Goal: Transaction & Acquisition: Purchase product/service

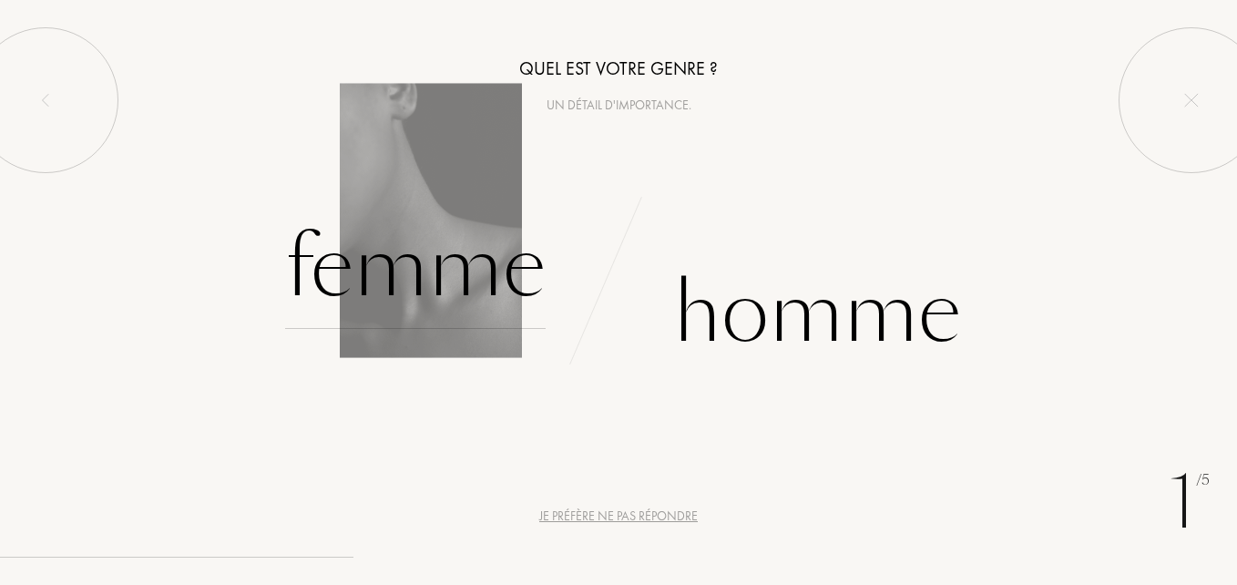
click at [439, 262] on div "Femme" at bounding box center [415, 267] width 261 height 123
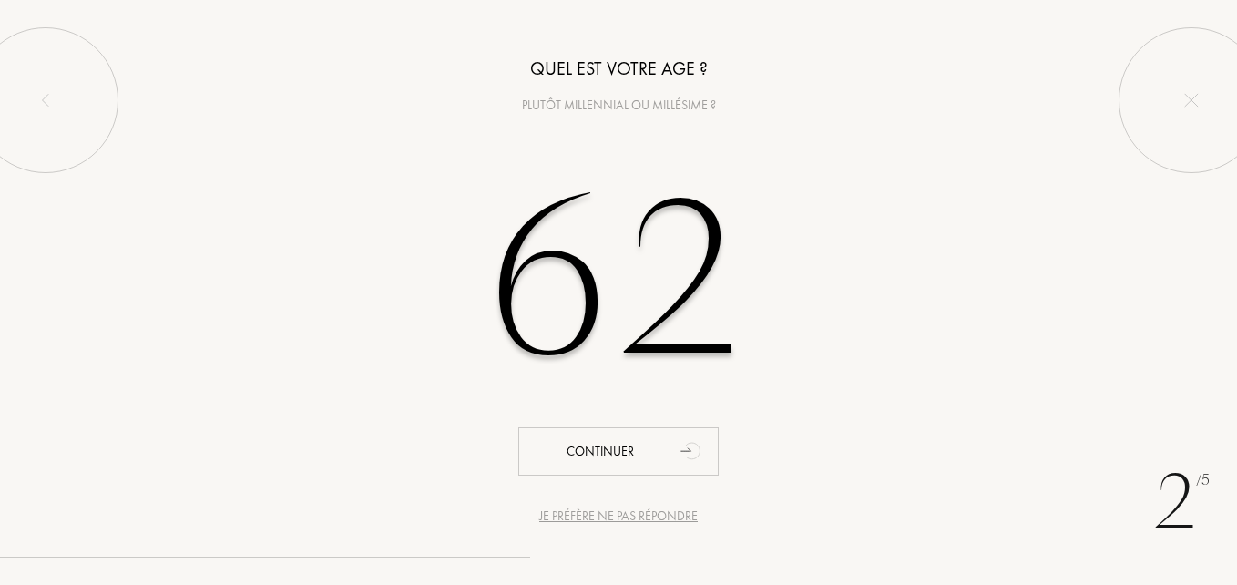
type input "62"
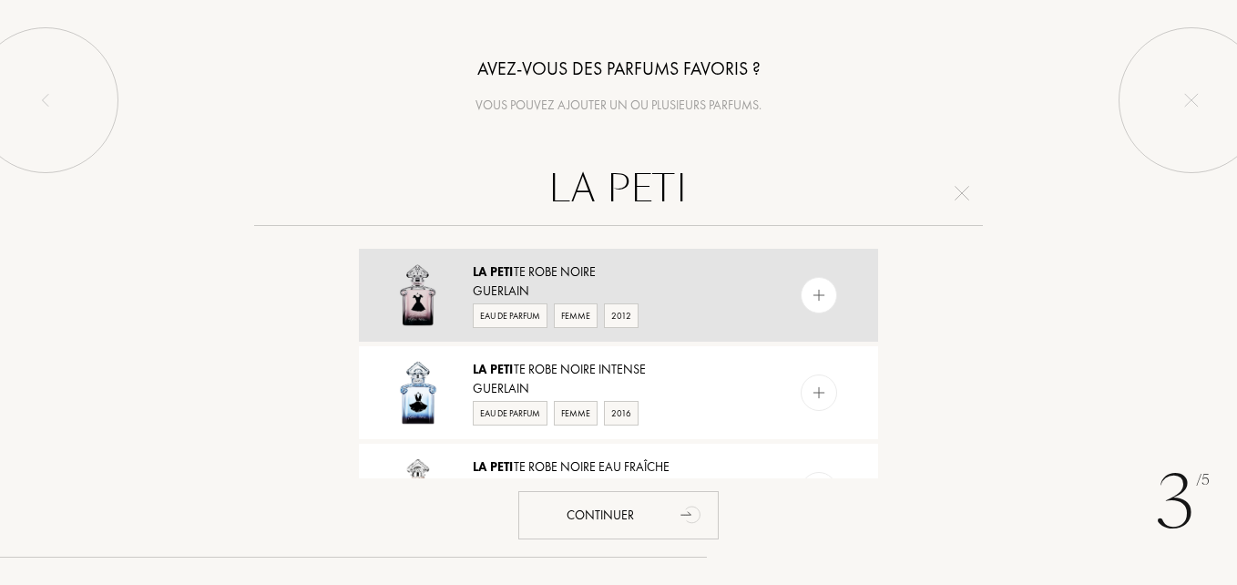
type input "LA PETI"
click at [814, 297] on img at bounding box center [819, 295] width 17 height 17
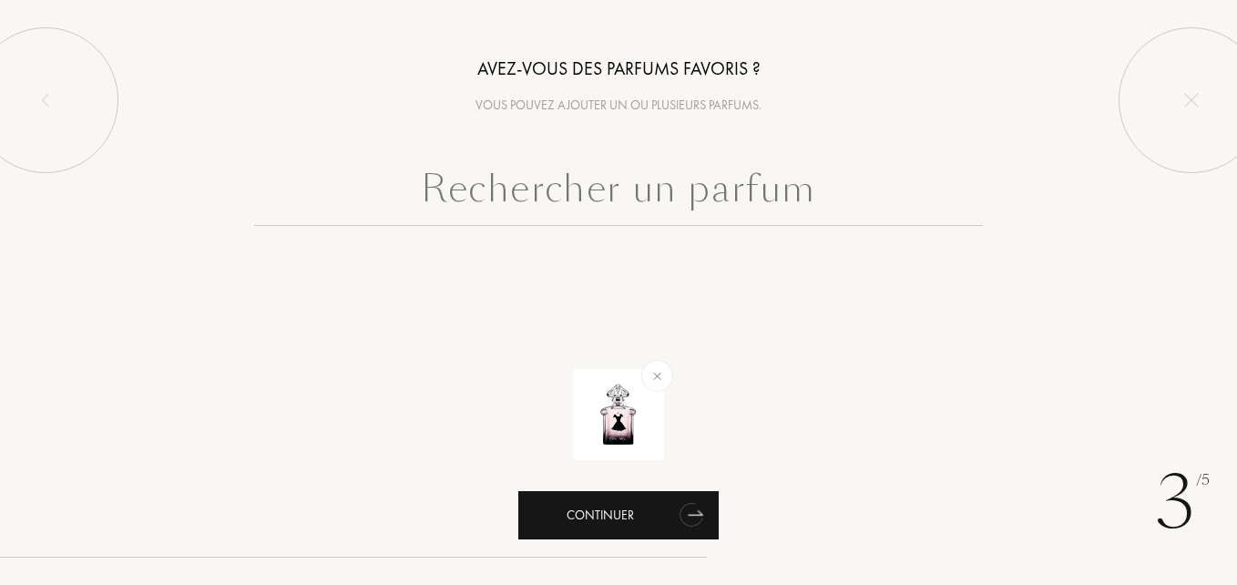
click at [666, 524] on div "Continuer" at bounding box center [618, 515] width 200 height 48
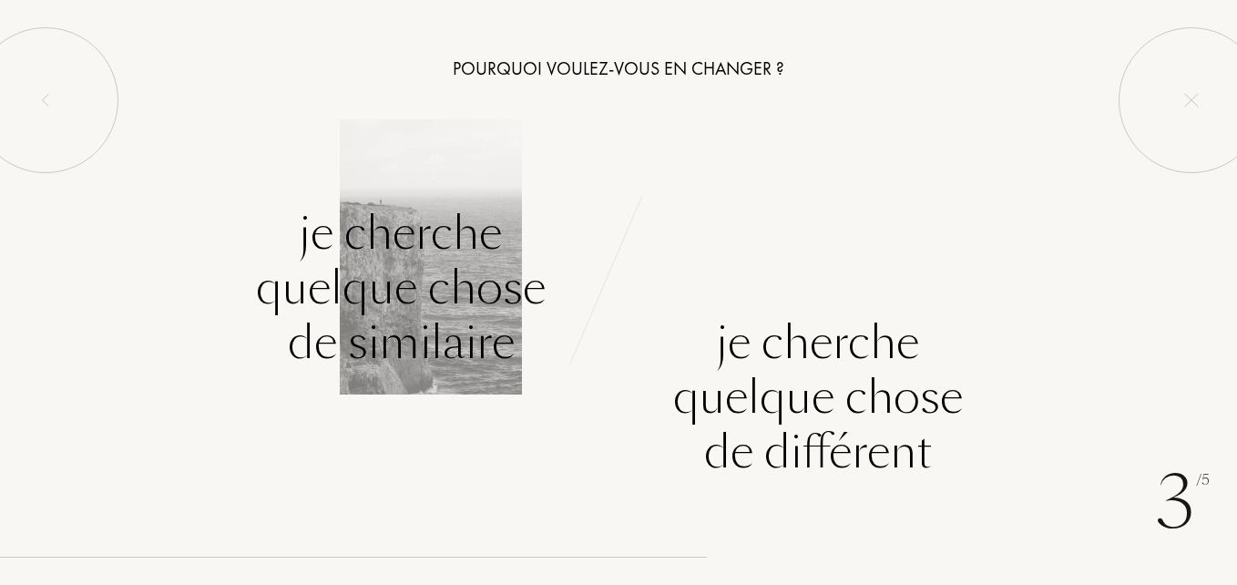
click at [454, 280] on div "Je cherche quelque chose de similaire" at bounding box center [401, 288] width 290 height 164
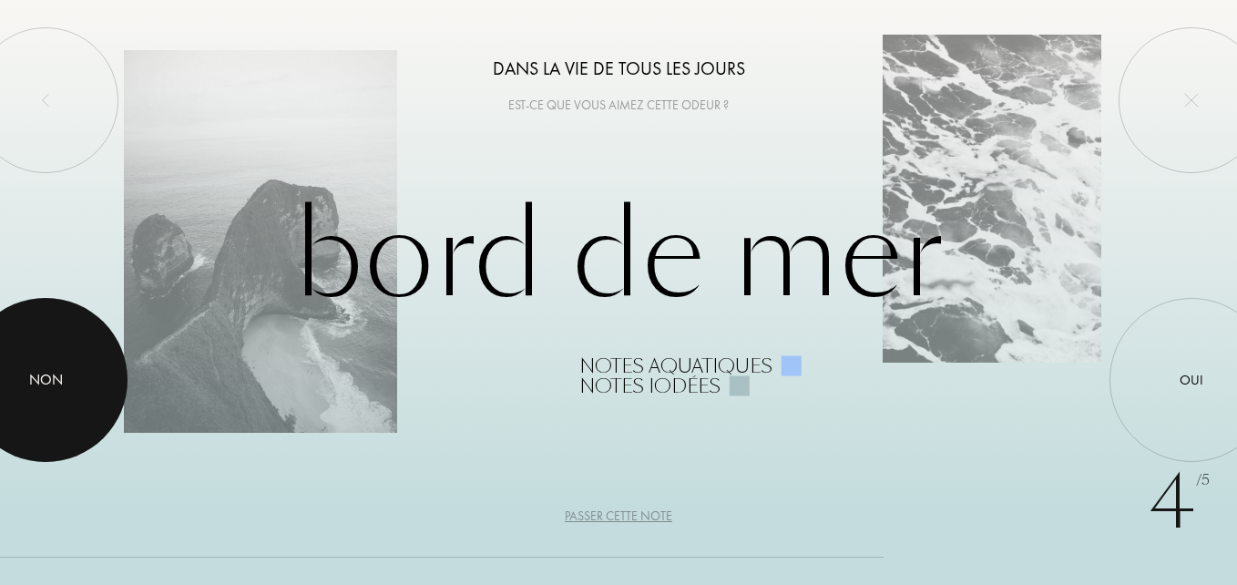
click at [18, 368] on div at bounding box center [46, 380] width 164 height 164
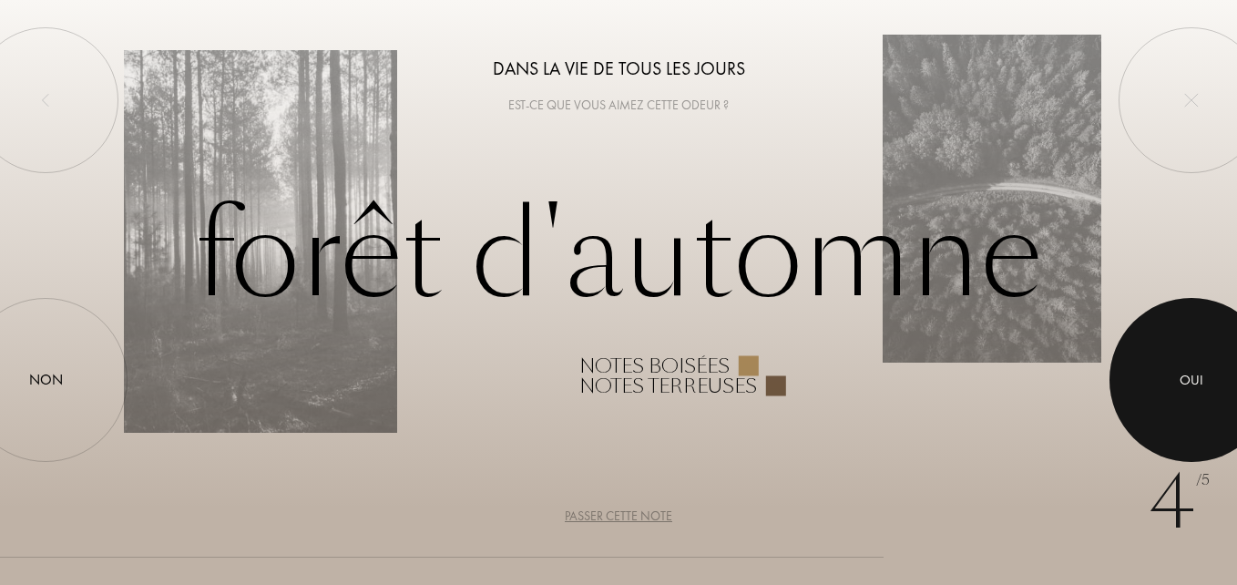
click at [1196, 350] on div at bounding box center [1192, 380] width 164 height 164
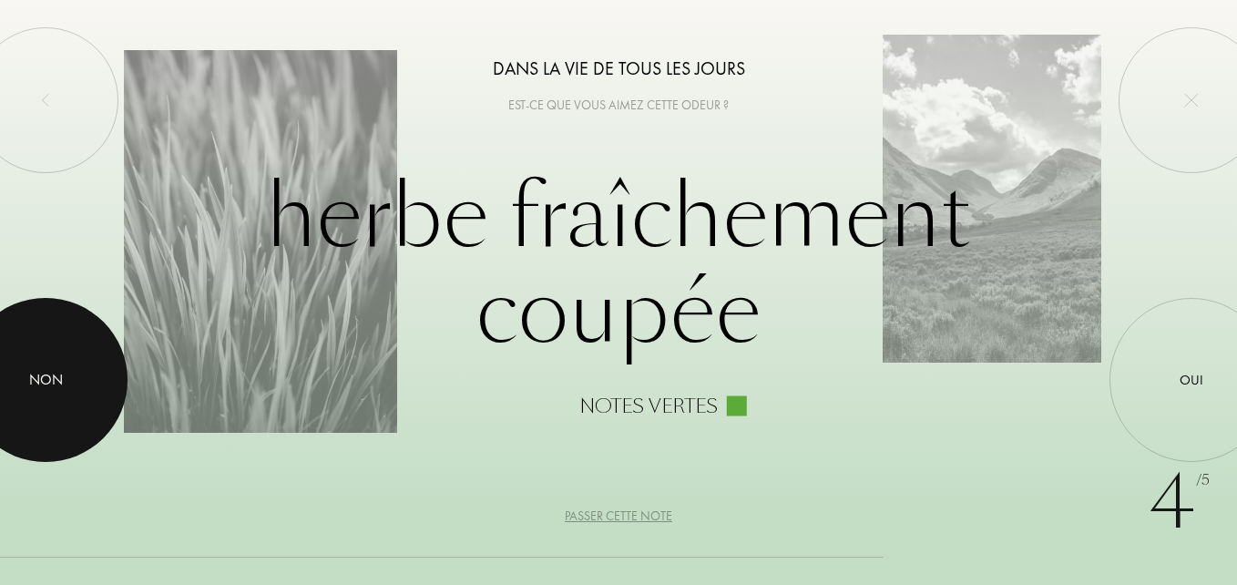
click at [20, 382] on div at bounding box center [46, 380] width 164 height 164
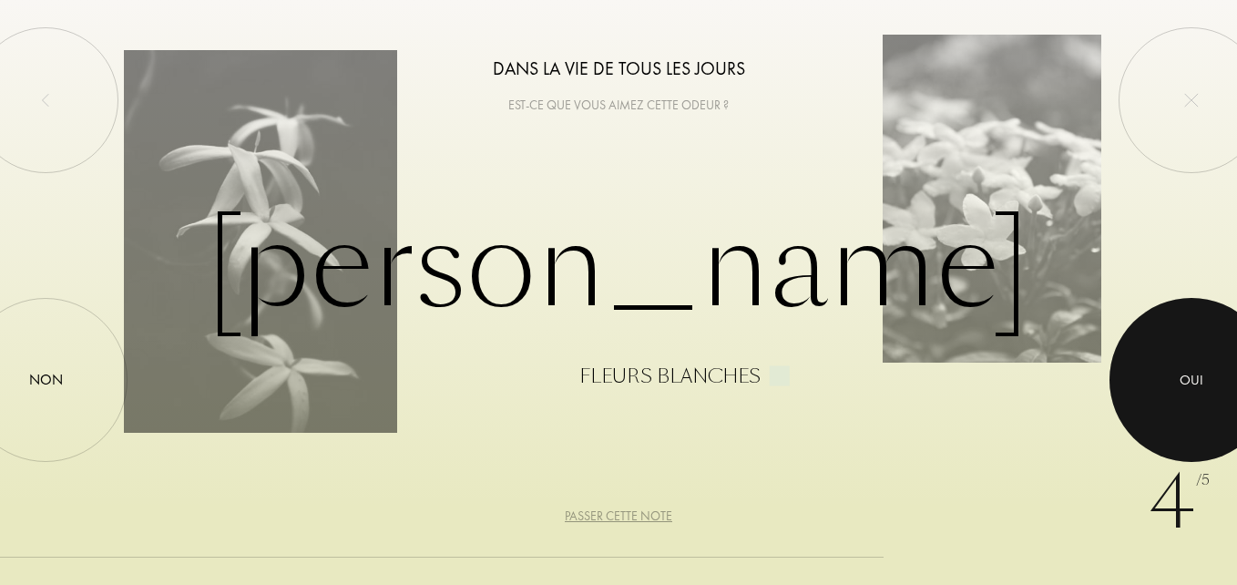
click at [1195, 353] on div at bounding box center [1192, 380] width 164 height 164
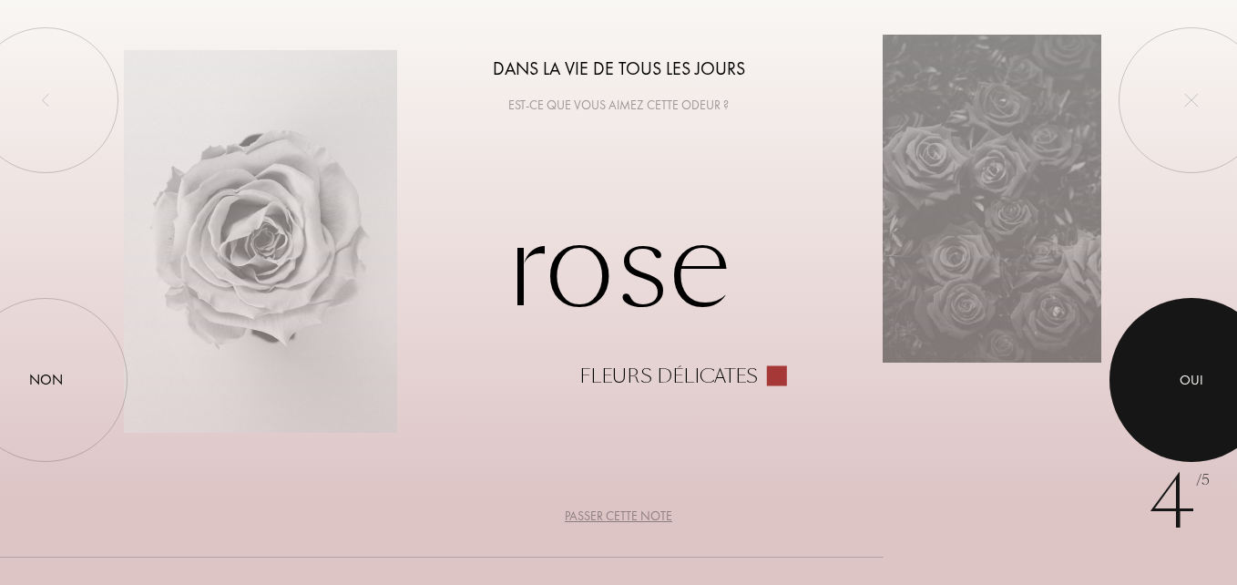
click at [1185, 369] on div at bounding box center [1192, 380] width 164 height 164
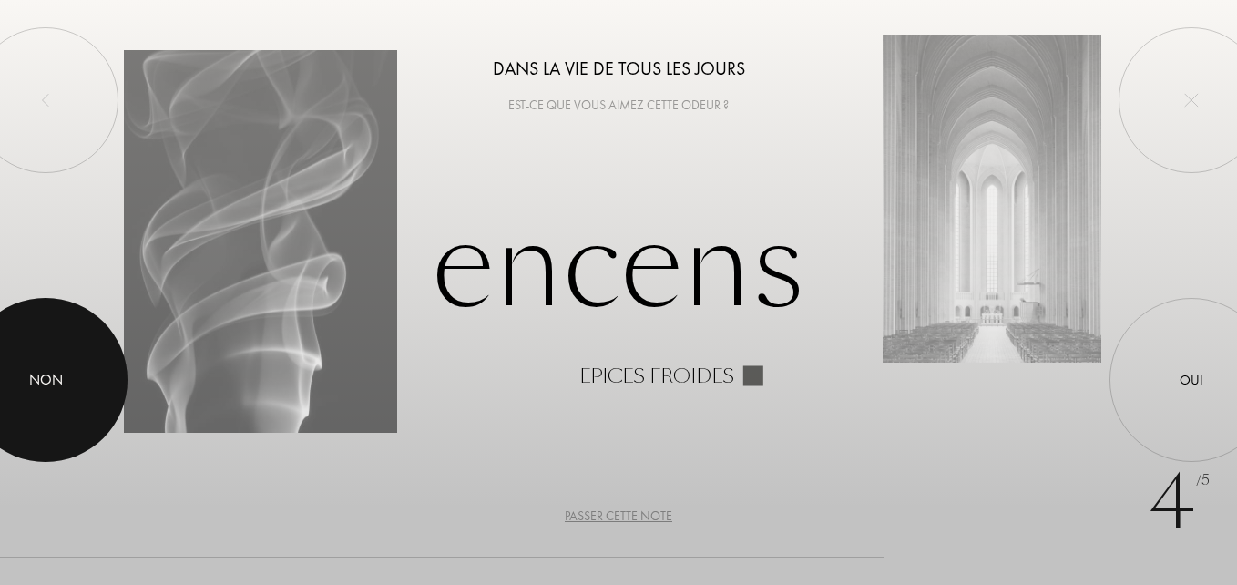
click at [30, 378] on div "Non" at bounding box center [46, 380] width 34 height 22
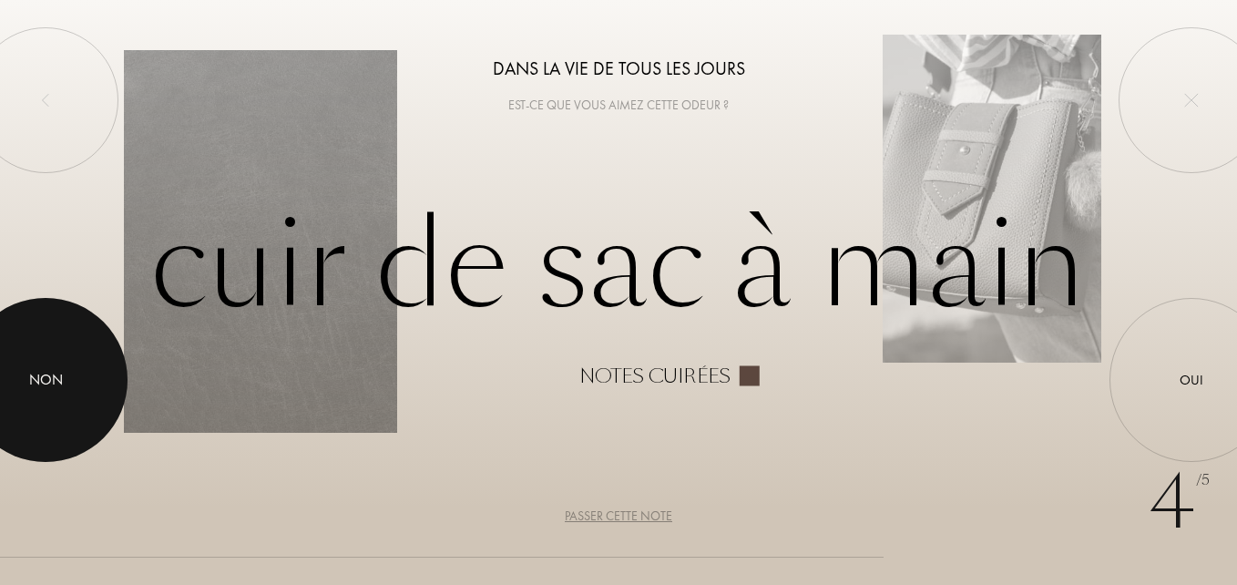
click at [36, 338] on div at bounding box center [46, 380] width 164 height 164
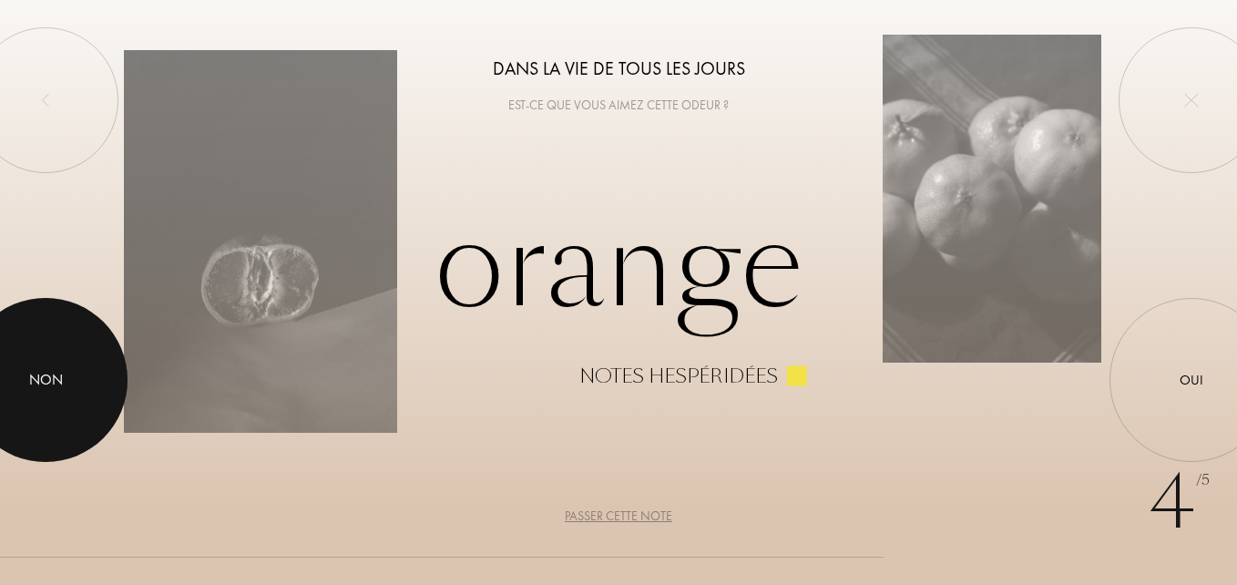
click at [64, 341] on div at bounding box center [46, 380] width 164 height 164
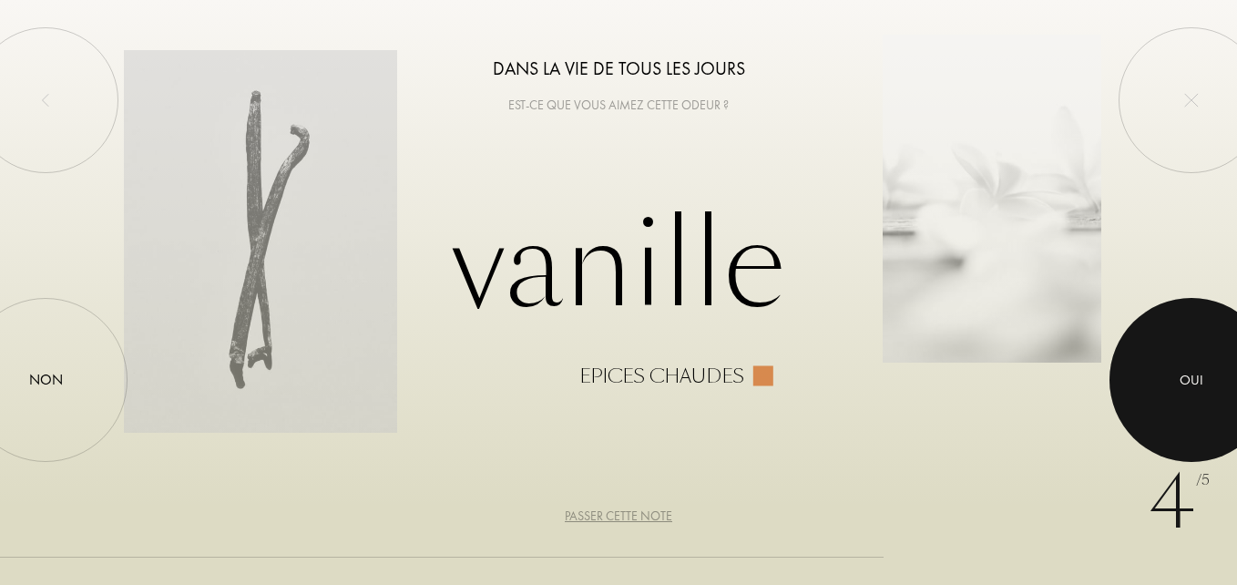
click at [1147, 384] on div at bounding box center [1192, 380] width 164 height 164
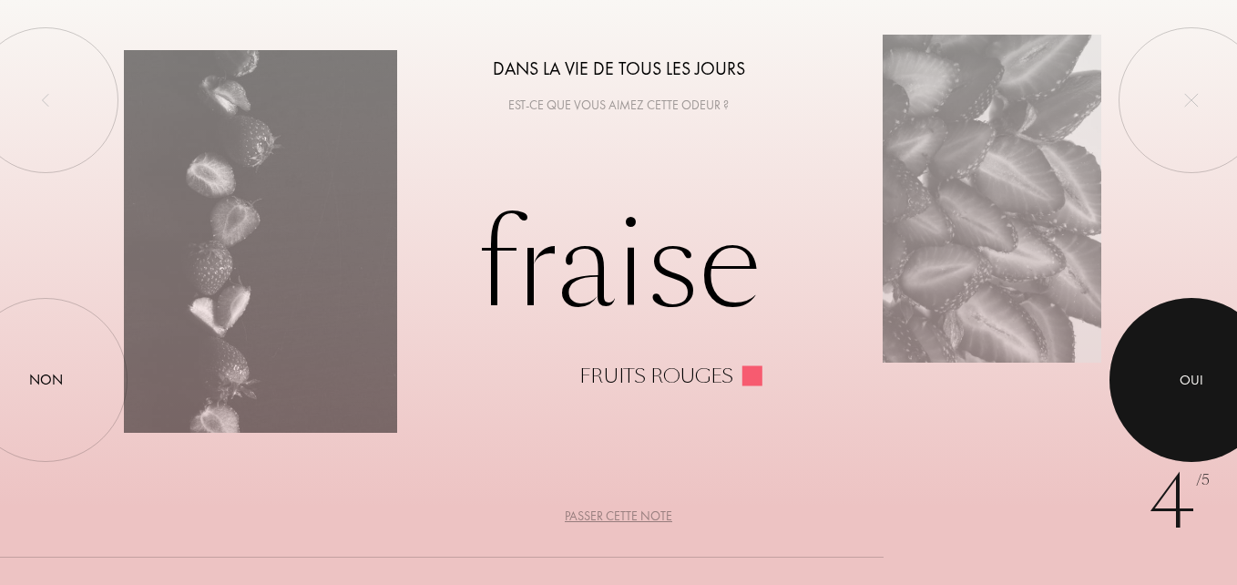
click at [1130, 391] on div at bounding box center [1192, 380] width 164 height 164
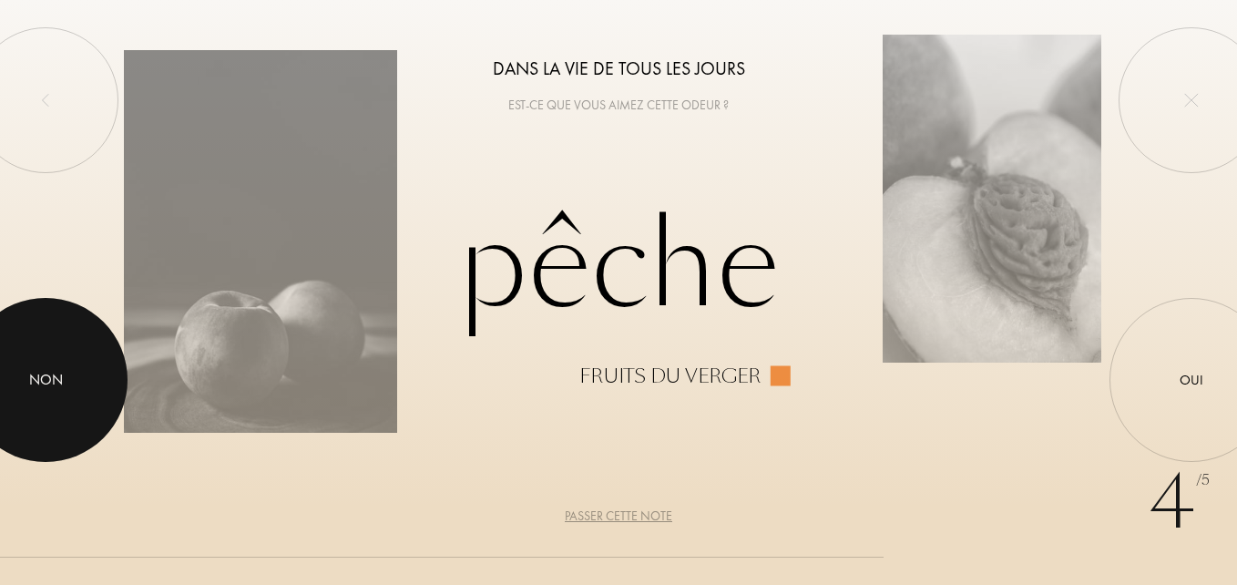
click at [78, 391] on div at bounding box center [46, 380] width 164 height 164
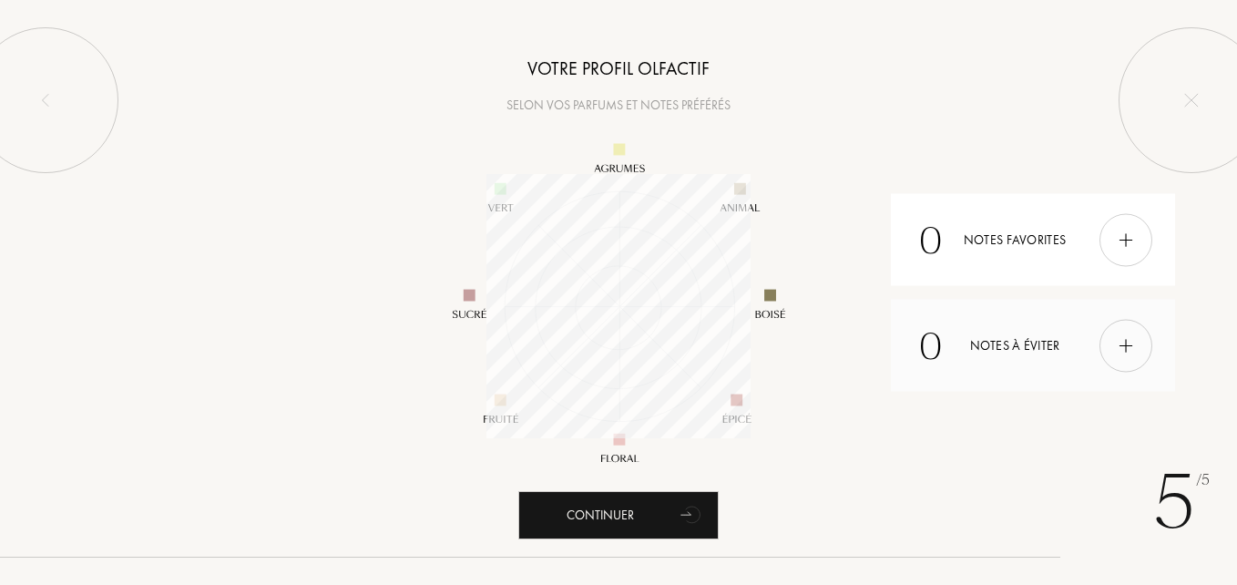
scroll to position [264, 264]
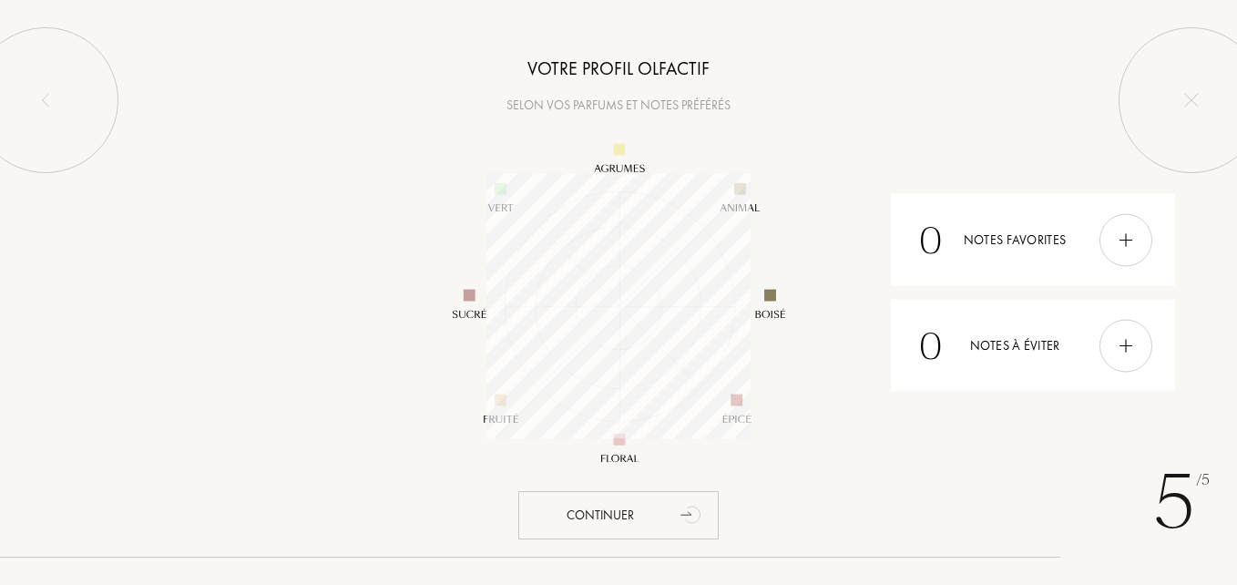
click at [602, 517] on div "Continuer" at bounding box center [618, 515] width 200 height 48
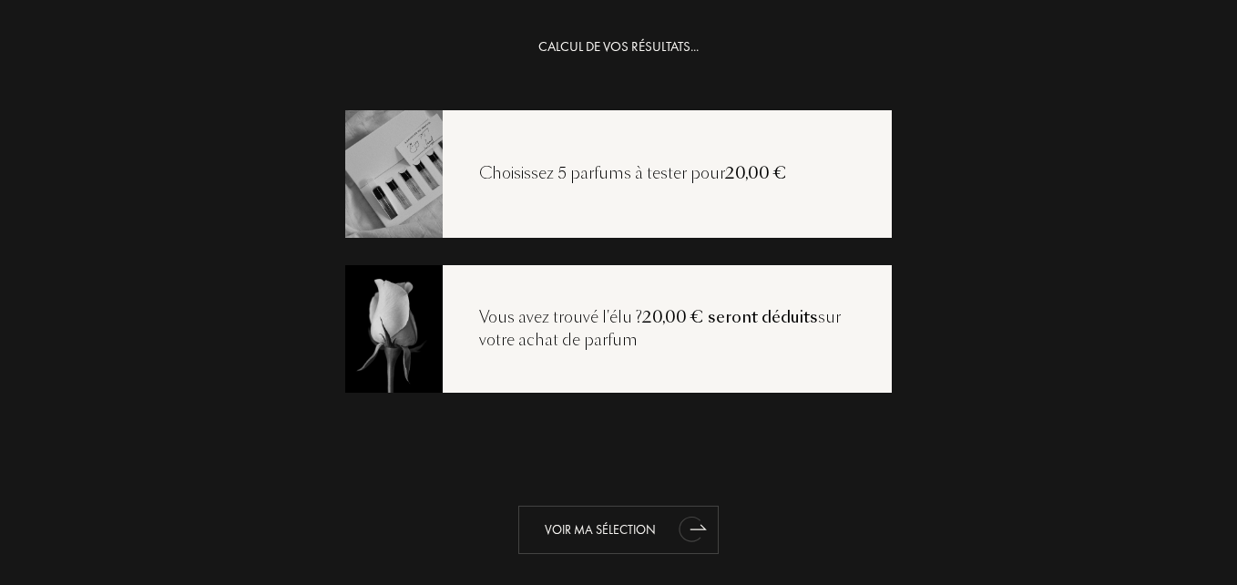
click at [633, 536] on div "Voir ma sélection" at bounding box center [618, 530] width 200 height 48
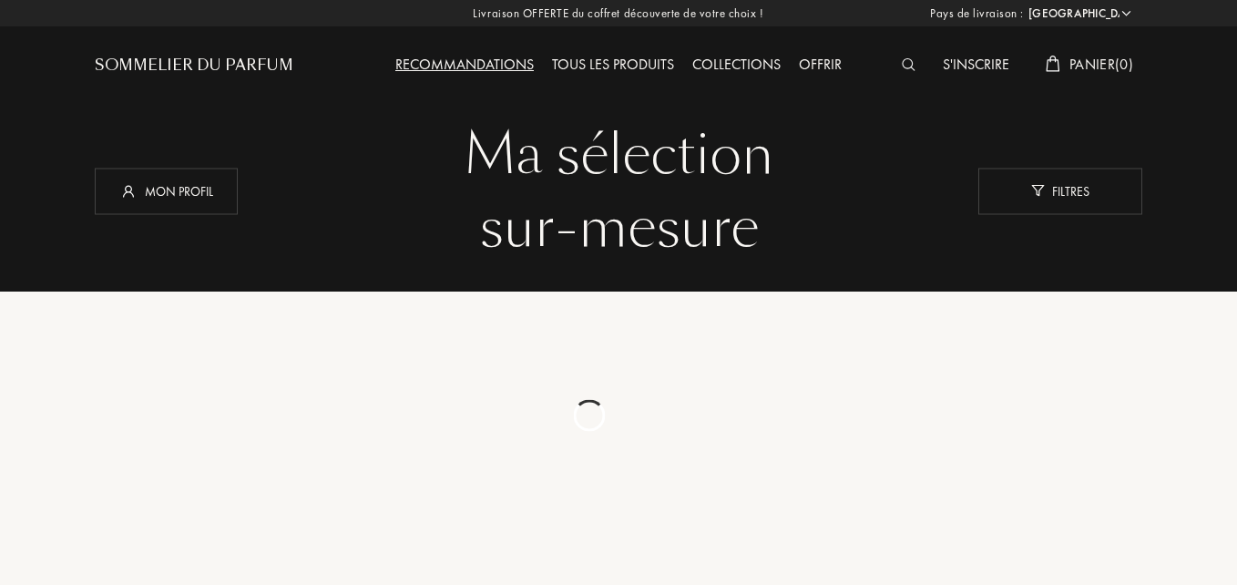
select select "FR"
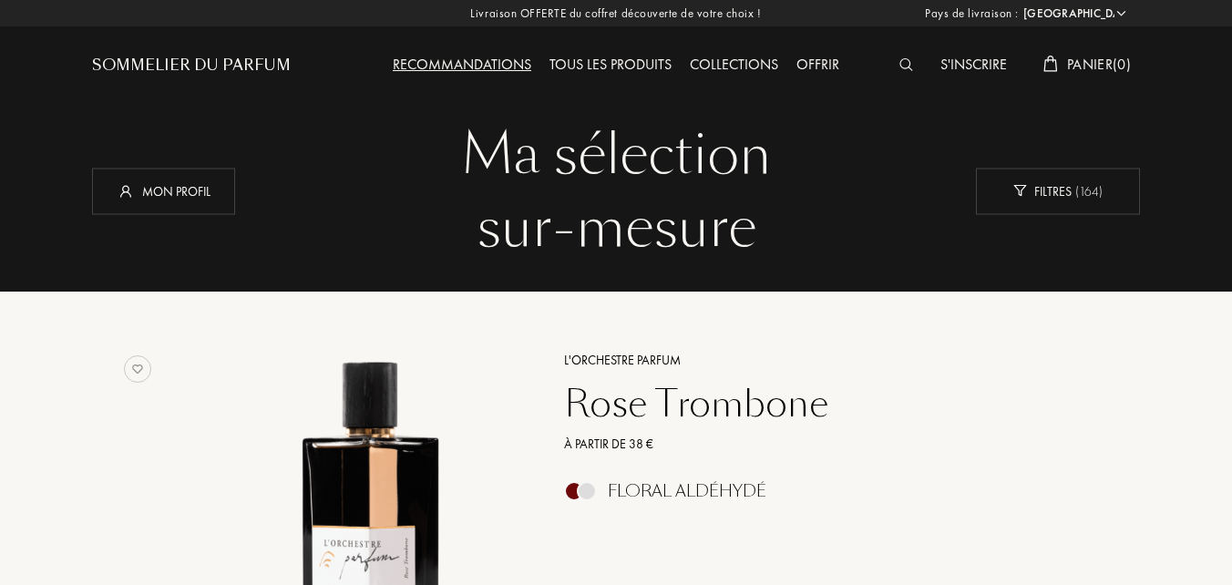
click at [131, 66] on div "Sommelier du Parfum" at bounding box center [191, 66] width 199 height 22
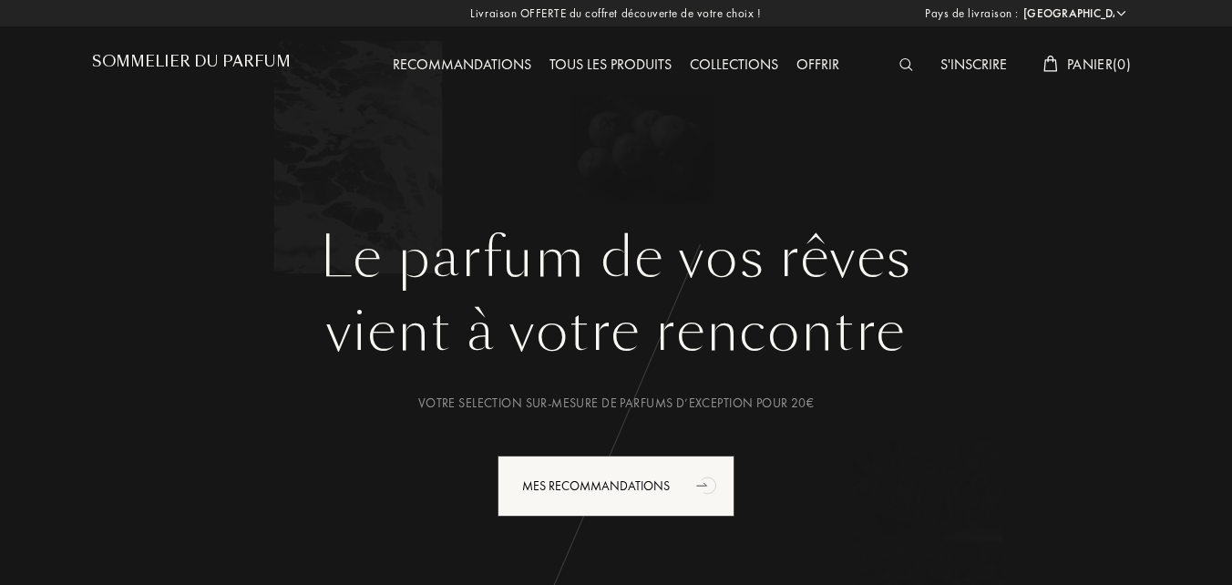
select select "FR"
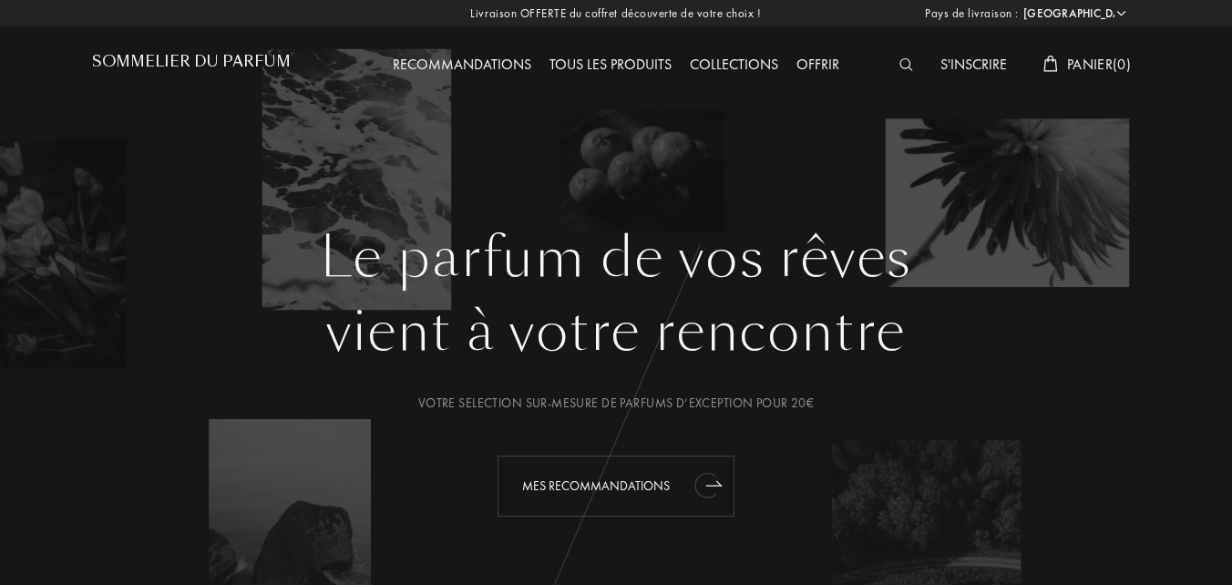
click at [579, 470] on div "Mes Recommandations" at bounding box center [615, 486] width 237 height 61
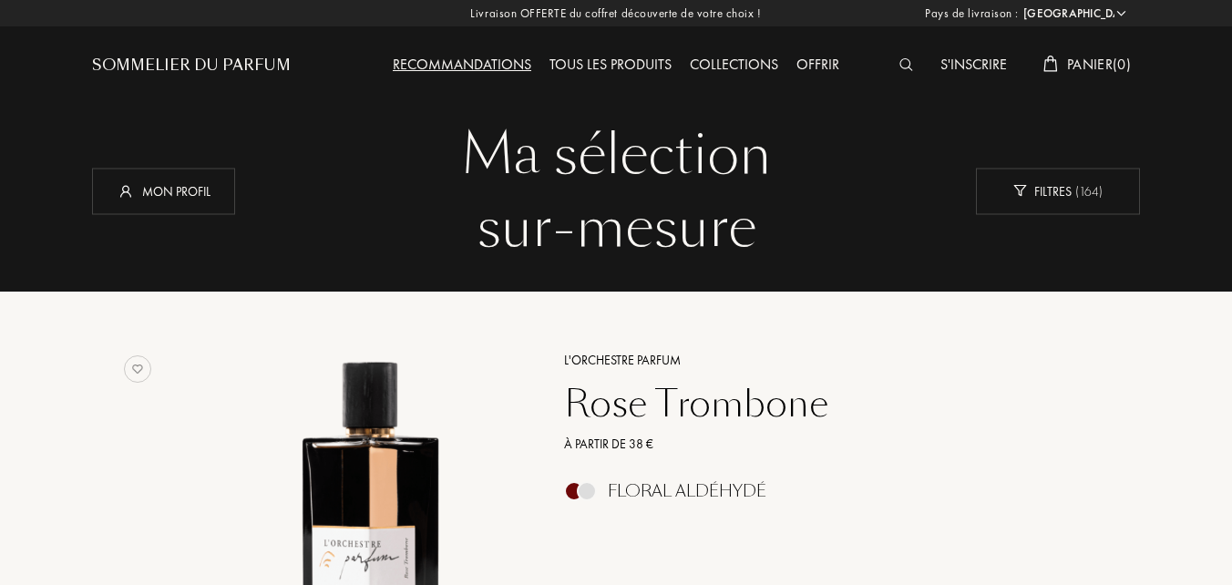
select select "FR"
